Goal: Complete application form: Complete application form

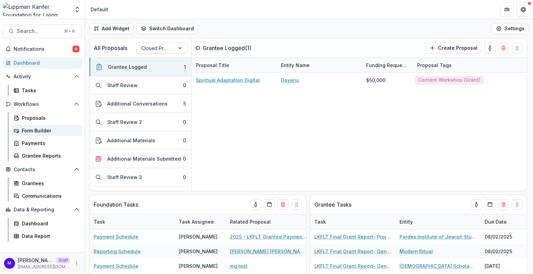
click at [38, 130] on div "Form Builder" at bounding box center [49, 130] width 55 height 7
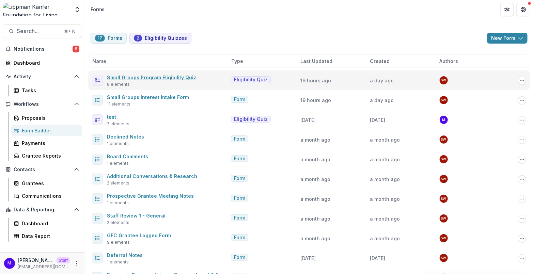
click at [176, 77] on link "Small Groups Program Eligibility Quiz" at bounding box center [151, 78] width 89 height 6
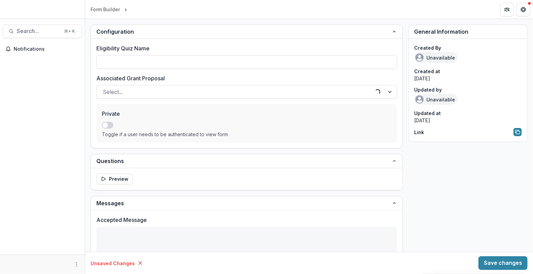
type input "**********"
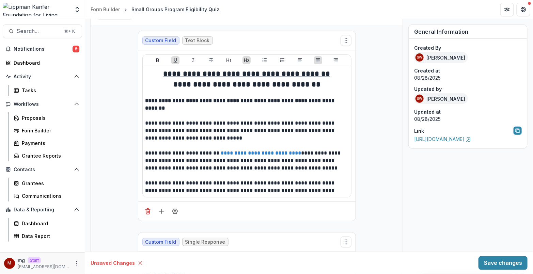
scroll to position [576, 0]
